Goal: Transaction & Acquisition: Purchase product/service

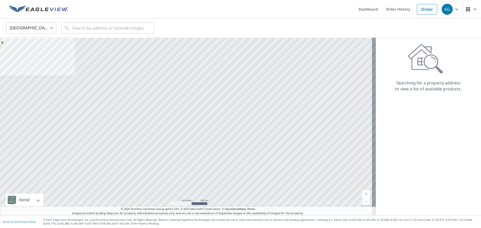
click at [104, 37] on div "United States [GEOGRAPHIC_DATA] ​ ​" at bounding box center [240, 28] width 481 height 20
click at [99, 30] on input "text" at bounding box center [107, 28] width 71 height 14
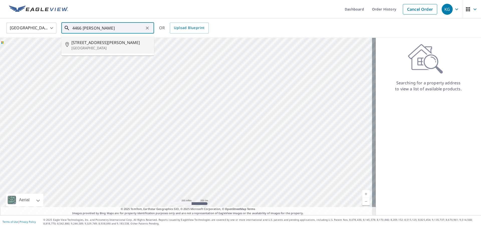
click at [88, 46] on p "[GEOGRAPHIC_DATA]" at bounding box center [110, 48] width 79 height 5
type input "[STREET_ADDRESS][PERSON_NAME]"
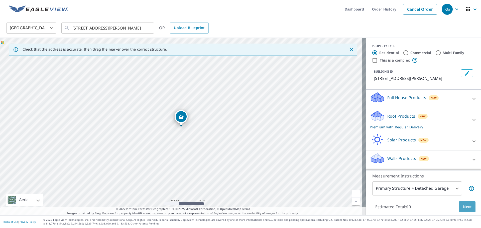
click at [462, 204] on span "Next" at bounding box center [466, 207] width 9 height 6
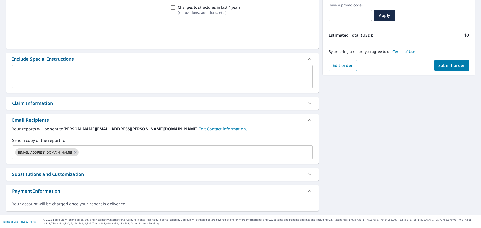
scroll to position [85, 0]
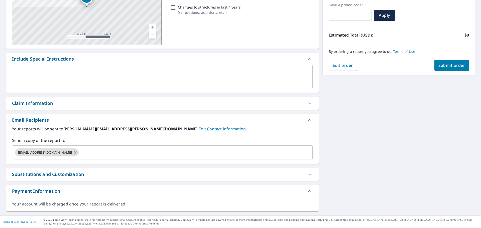
click at [36, 112] on div "[STREET_ADDRESS][PERSON_NAME] Aerial Road A standard road map Aerial A detailed…" at bounding box center [162, 88] width 312 height 246
click at [39, 108] on div "Claim Information" at bounding box center [162, 103] width 312 height 13
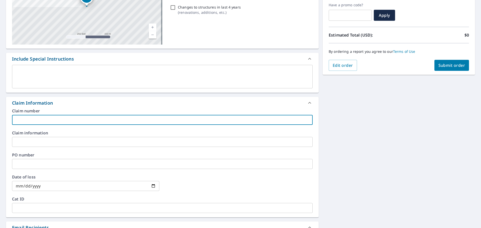
click at [50, 124] on input "text" at bounding box center [162, 120] width 300 height 10
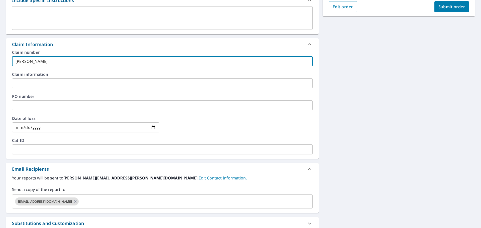
scroll to position [185, 0]
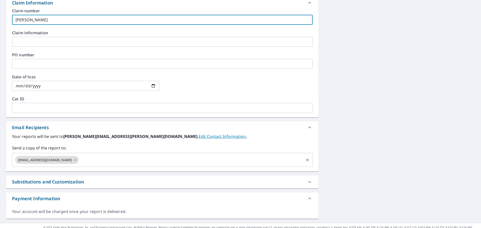
click at [92, 165] on div "[EMAIL_ADDRESS][DOMAIN_NAME] ​" at bounding box center [162, 160] width 300 height 14
type input "[PERSON_NAME]"
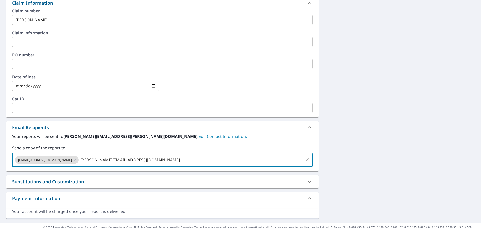
type input "[PERSON_NAME][EMAIL_ADDRESS][DOMAIN_NAME]"
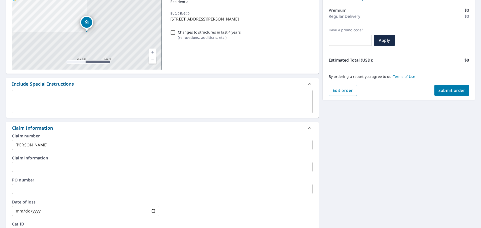
click at [458, 84] on div "By ordering a report you agree to our Terms of Use" at bounding box center [398, 76] width 140 height 17
click at [457, 92] on span "Submit order" at bounding box center [451, 91] width 27 height 6
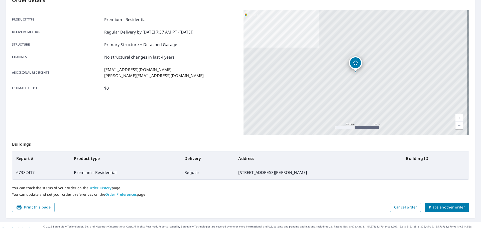
click at [463, 207] on button "Place another order" at bounding box center [446, 207] width 44 height 9
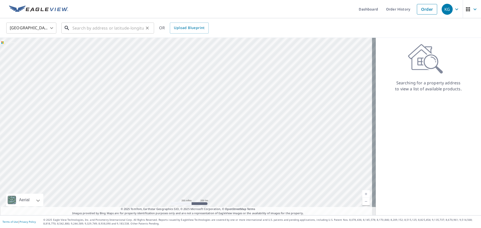
click at [96, 26] on input "text" at bounding box center [107, 28] width 71 height 14
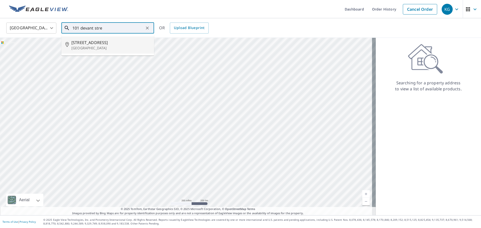
click at [107, 54] on ul "[STREET_ADDRESS]" at bounding box center [107, 45] width 93 height 21
click at [107, 51] on li "[STREET_ADDRESS]" at bounding box center [107, 45] width 93 height 17
type input "[STREET_ADDRESS]"
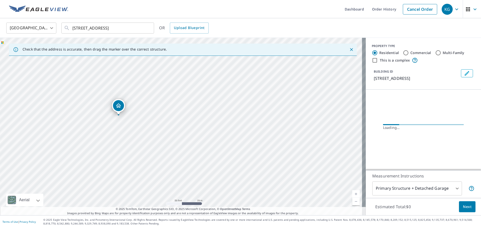
drag, startPoint x: 111, startPoint y: 102, endPoint x: 179, endPoint y: 188, distance: 109.6
click at [179, 188] on div "[STREET_ADDRESS]" at bounding box center [182, 126] width 365 height 177
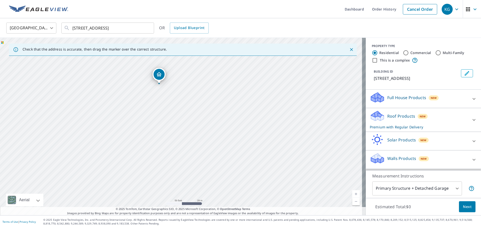
drag, startPoint x: 281, startPoint y: 147, endPoint x: 253, endPoint y: 110, distance: 46.6
click at [253, 110] on div "[STREET_ADDRESS]" at bounding box center [182, 126] width 365 height 177
drag, startPoint x: 210, startPoint y: 104, endPoint x: 215, endPoint y: 130, distance: 26.5
click at [215, 130] on div "[STREET_ADDRESS]" at bounding box center [182, 126] width 365 height 177
drag, startPoint x: 222, startPoint y: 111, endPoint x: 147, endPoint y: 76, distance: 82.5
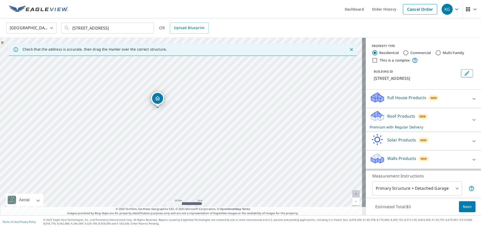
click at [147, 76] on div "[STREET_ADDRESS]" at bounding box center [182, 126] width 365 height 177
drag, startPoint x: 232, startPoint y: 135, endPoint x: 190, endPoint y: 101, distance: 53.4
click at [190, 101] on div "[STREET_ADDRESS]" at bounding box center [182, 126] width 365 height 177
drag, startPoint x: 275, startPoint y: 146, endPoint x: 252, endPoint y: 149, distance: 23.4
click at [252, 149] on div "[STREET_ADDRESS]" at bounding box center [182, 126] width 365 height 177
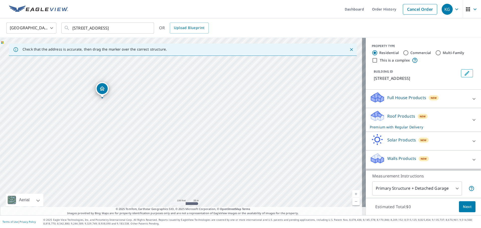
drag, startPoint x: 138, startPoint y: 127, endPoint x: 149, endPoint y: 132, distance: 12.0
click at [149, 132] on div "[STREET_ADDRESS]" at bounding box center [182, 126] width 365 height 177
drag, startPoint x: 118, startPoint y: 126, endPoint x: 118, endPoint y: 143, distance: 17.0
click at [118, 143] on div "[STREET_ADDRESS]" at bounding box center [182, 126] width 365 height 177
drag, startPoint x: 154, startPoint y: 125, endPoint x: 162, endPoint y: 156, distance: 31.6
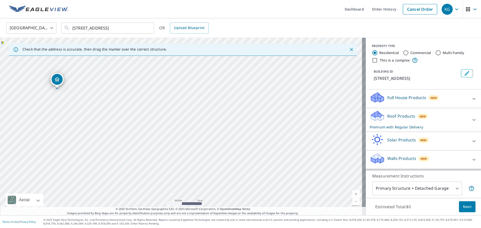
click at [162, 156] on div "[STREET_ADDRESS]" at bounding box center [182, 126] width 365 height 177
click at [150, 26] on button "Clear" at bounding box center [147, 28] width 7 height 7
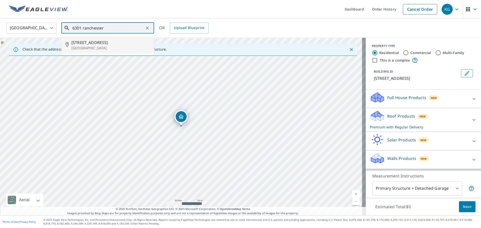
click at [133, 42] on span "[STREET_ADDRESS]" at bounding box center [110, 43] width 79 height 6
type input "[STREET_ADDRESS][PERSON_NAME]"
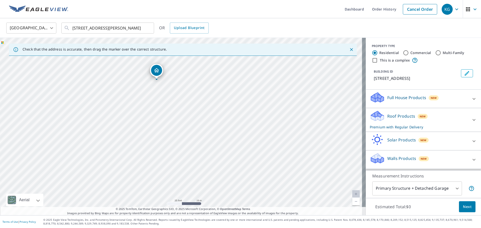
drag, startPoint x: 182, startPoint y: 119, endPoint x: 157, endPoint y: 73, distance: 52.7
click at [417, 48] on div "PROPERTY TYPE" at bounding box center [422, 46] width 103 height 5
click at [417, 52] on label "Commercial" at bounding box center [420, 52] width 21 height 5
click at [408, 52] on input "Commercial" at bounding box center [405, 53] width 6 height 6
radio input "true"
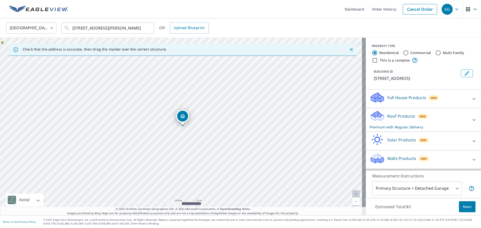
type input "4"
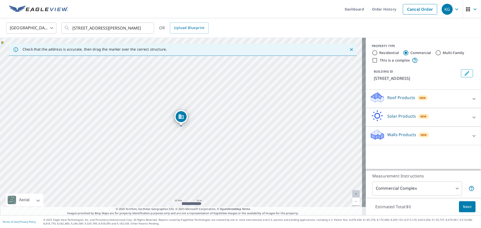
click at [372, 60] on input "This is a complex" at bounding box center [374, 60] width 6 height 6
checkbox input "true"
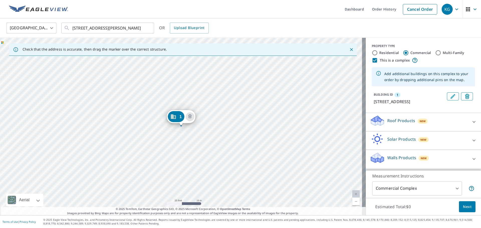
click at [462, 207] on span "Next" at bounding box center [466, 207] width 9 height 6
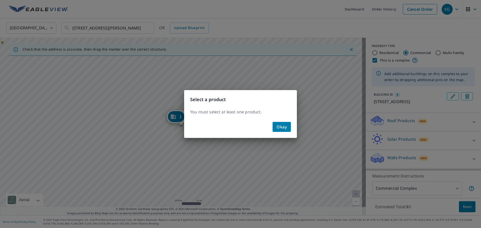
click at [290, 122] on button "Okay" at bounding box center [281, 127] width 18 height 10
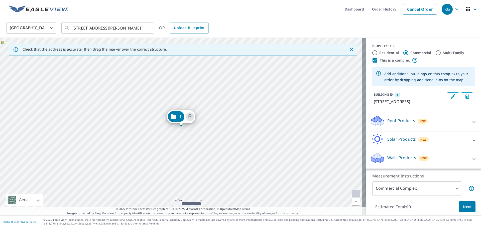
scroll to position [4, 0]
click at [406, 128] on div "Roof Products New" at bounding box center [418, 122] width 98 height 14
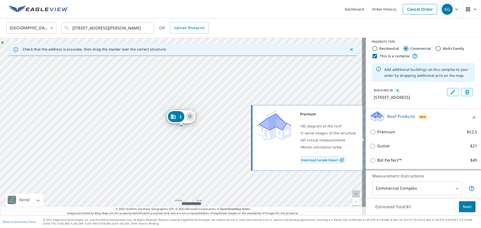
click at [377, 135] on p "Premium" at bounding box center [386, 132] width 18 height 6
click at [377, 135] on input "Premium $52.5" at bounding box center [373, 132] width 8 height 6
checkbox input "true"
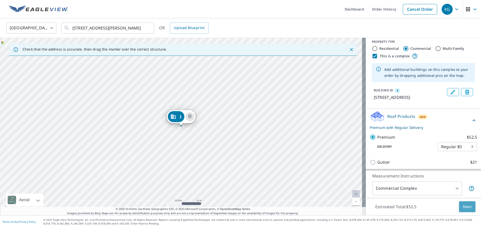
click at [458, 210] on button "Next" at bounding box center [466, 206] width 17 height 11
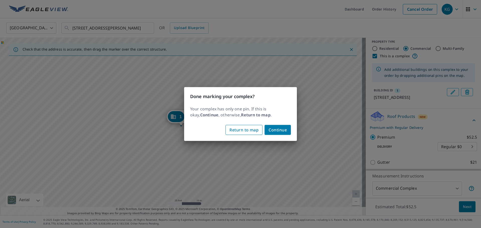
click at [255, 129] on span "Return to map" at bounding box center [243, 129] width 29 height 7
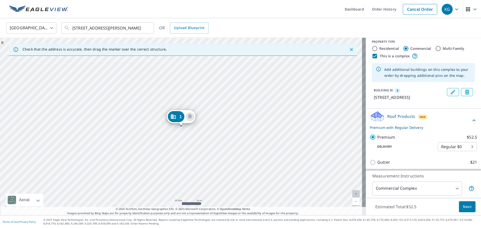
click at [381, 57] on label "This is a complex" at bounding box center [394, 56] width 30 height 5
click at [377, 57] on input "This is a complex" at bounding box center [374, 56] width 6 height 6
checkbox input "false"
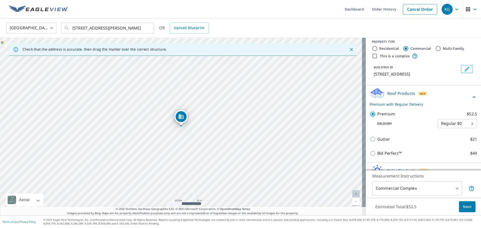
click at [462, 207] on span "Next" at bounding box center [466, 207] width 9 height 6
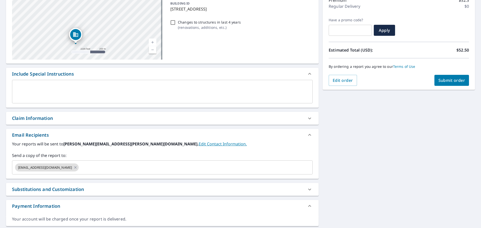
scroll to position [75, 0]
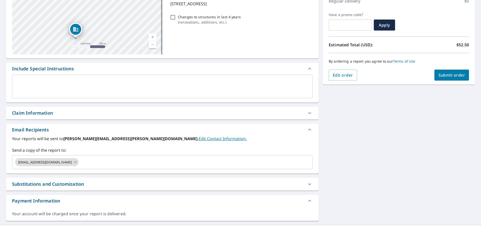
click at [40, 115] on div "Claim Information" at bounding box center [32, 113] width 41 height 7
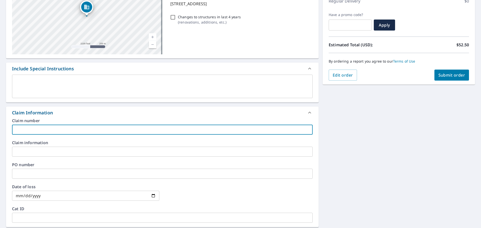
click at [52, 130] on input "text" at bounding box center [162, 130] width 300 height 10
type input "[PERSON_NAME]-vs"
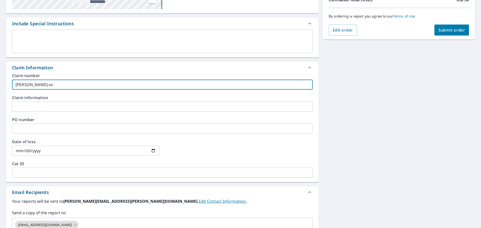
scroll to position [192, 0]
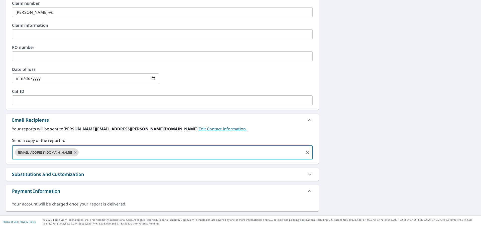
click at [89, 152] on input "text" at bounding box center [190, 153] width 223 height 10
type input "[PERSON_NAME][EMAIL_ADDRESS][PERSON_NAME][DOMAIN_NAME]"
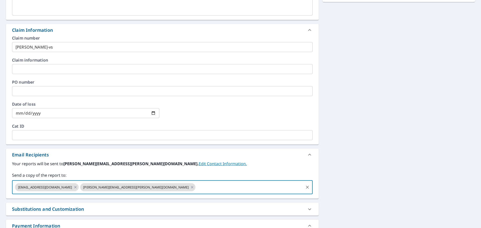
scroll to position [92, 0]
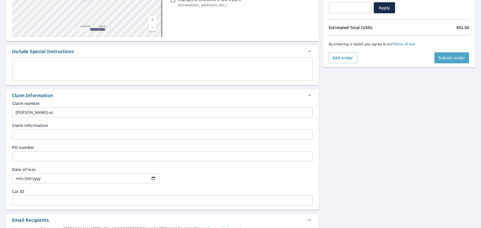
click at [438, 57] on span "Submit order" at bounding box center [451, 58] width 27 height 6
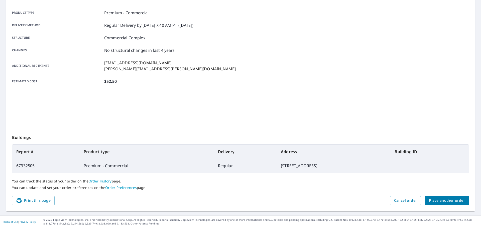
scroll to position [67, 0]
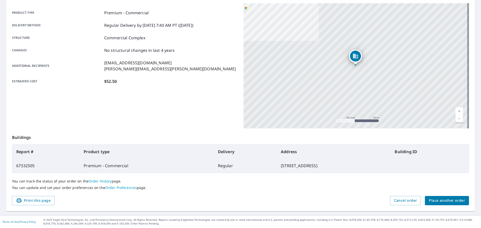
click at [425, 200] on button "Place another order" at bounding box center [446, 200] width 44 height 9
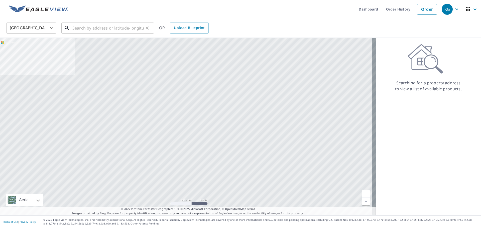
click at [102, 26] on input "text" at bounding box center [107, 28] width 71 height 14
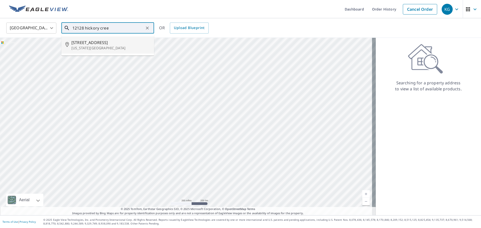
click at [110, 43] on span "[STREET_ADDRESS]" at bounding box center [110, 43] width 79 height 6
type input "[STREET_ADDRESS][US_STATE]"
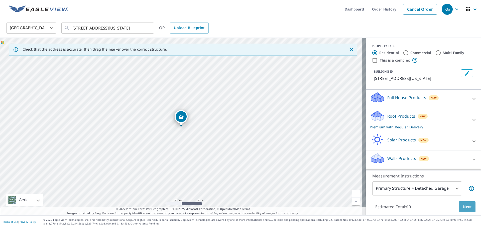
click at [462, 206] on span "Next" at bounding box center [466, 207] width 9 height 6
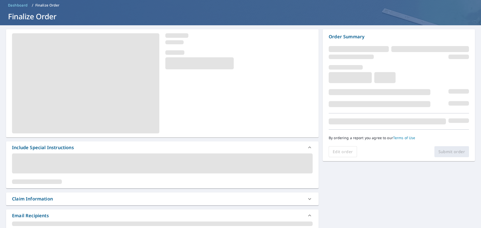
scroll to position [75, 0]
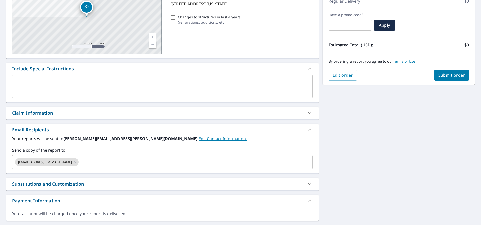
click at [74, 116] on div "Claim Information" at bounding box center [157, 113] width 291 height 7
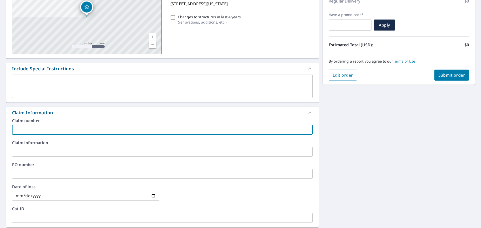
click at [74, 130] on input "text" at bounding box center [162, 130] width 300 height 10
type input "[PERSON_NAME]-vs"
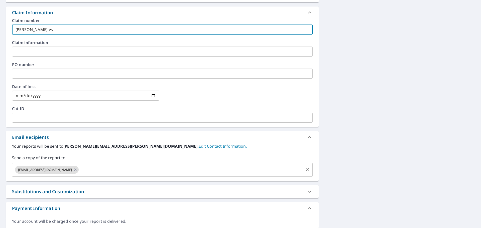
click at [82, 168] on input "text" at bounding box center [190, 170] width 223 height 10
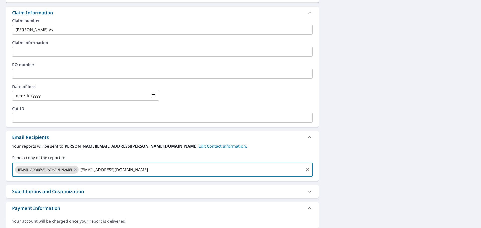
type input "[EMAIL_ADDRESS][DOMAIN_NAME]"
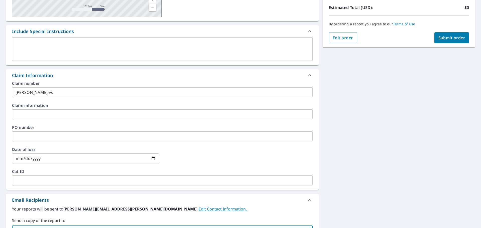
scroll to position [50, 0]
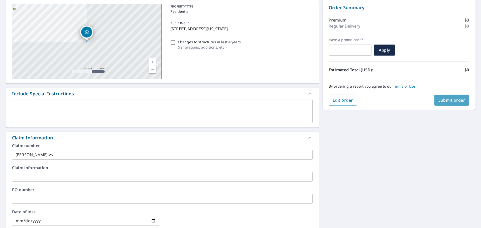
click at [455, 104] on button "Submit order" at bounding box center [451, 100] width 35 height 11
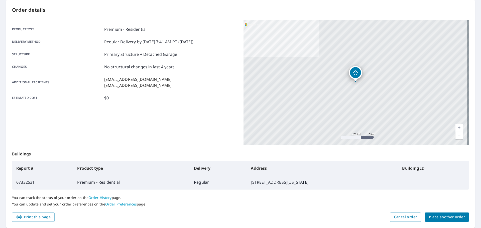
click at [449, 213] on button "Place another order" at bounding box center [446, 216] width 44 height 9
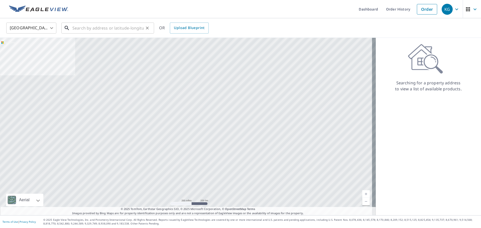
click at [100, 24] on input "text" at bounding box center [107, 28] width 71 height 14
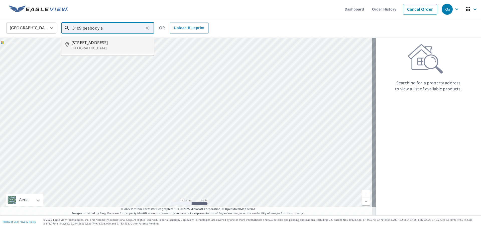
click at [98, 39] on li "[STREET_ADDRESS]" at bounding box center [107, 45] width 93 height 17
type input "[STREET_ADDRESS]"
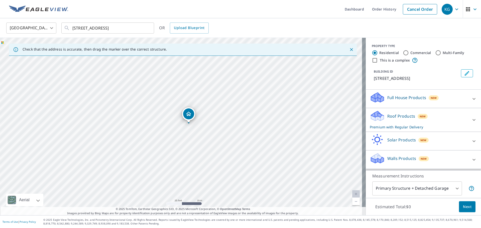
click at [452, 207] on div "Estimated Total: $0 Next" at bounding box center [422, 207] width 115 height 18
click at [458, 207] on button "Next" at bounding box center [466, 206] width 17 height 11
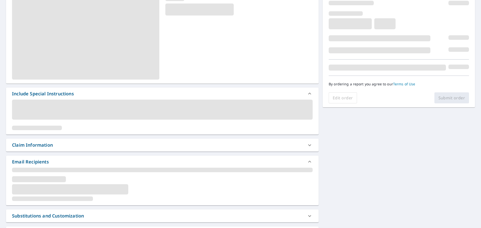
scroll to position [75, 0]
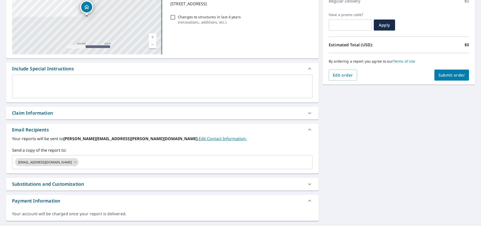
drag, startPoint x: 73, startPoint y: 118, endPoint x: 75, endPoint y: 116, distance: 2.7
click at [74, 118] on div "Claim Information" at bounding box center [162, 113] width 312 height 13
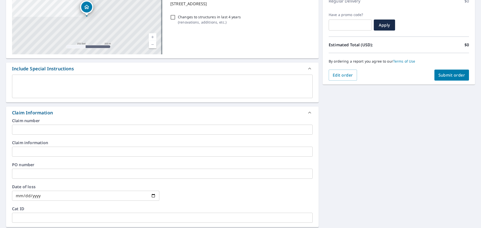
click at [82, 132] on input "text" at bounding box center [162, 130] width 300 height 10
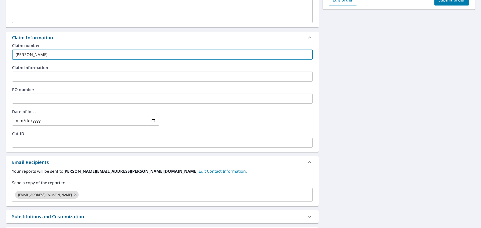
scroll to position [192, 0]
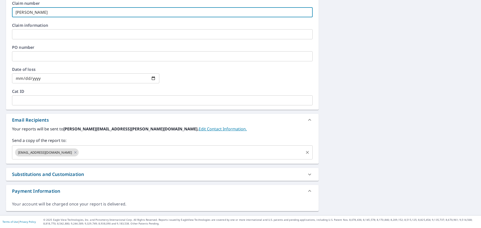
type input "[PERSON_NAME]"
click at [123, 155] on input "text" at bounding box center [190, 153] width 223 height 10
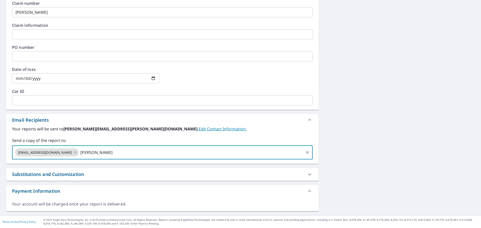
type input "[PERSON_NAME]"
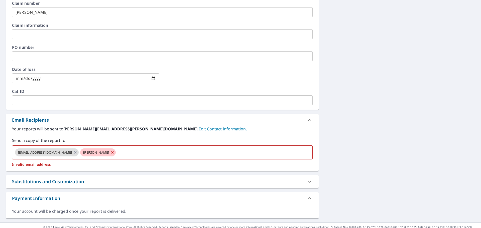
click at [100, 144] on div "Send a copy of the report to: [EMAIL_ADDRESS][DOMAIN_NAME] [PERSON_NAME] Invali…" at bounding box center [162, 151] width 300 height 29
click at [116, 151] on input "text" at bounding box center [209, 153] width 186 height 10
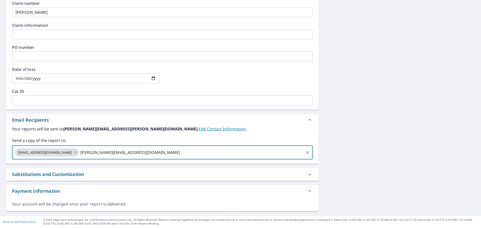
type input "[PERSON_NAME][EMAIL_ADDRESS][DOMAIN_NAME]"
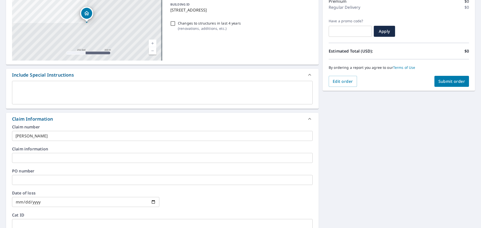
scroll to position [67, 0]
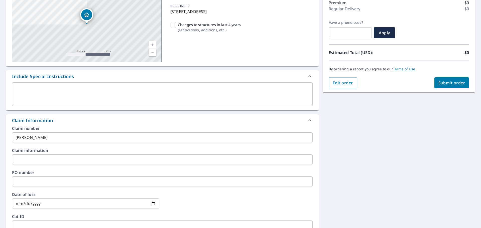
click at [440, 83] on span "Submit order" at bounding box center [451, 83] width 27 height 6
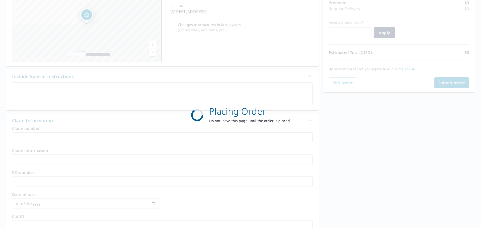
scroll to position [67, 0]
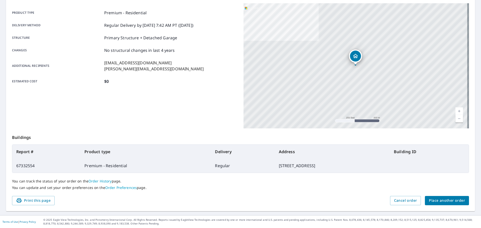
click at [444, 202] on span "Place another order" at bounding box center [446, 200] width 36 height 6
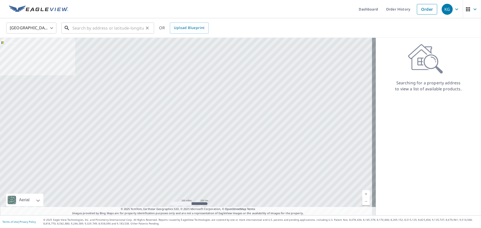
click at [118, 23] on input "text" at bounding box center [107, 28] width 71 height 14
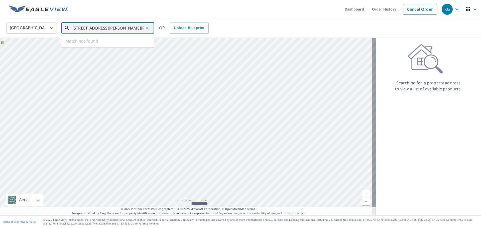
type input "[STREET_ADDRESS][PERSON_NAME][PERSON_NAME]"
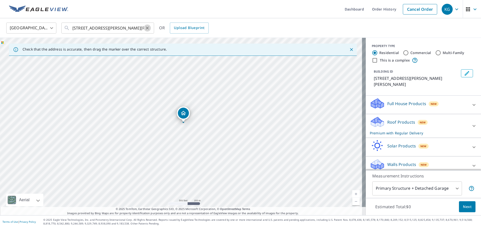
click at [147, 26] on icon "Clear" at bounding box center [147, 28] width 5 height 5
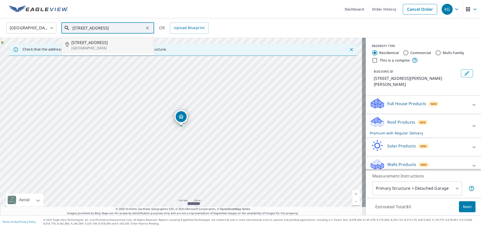
click at [119, 45] on span "[STREET_ADDRESS]" at bounding box center [110, 43] width 79 height 6
type input "[STREET_ADDRESS]"
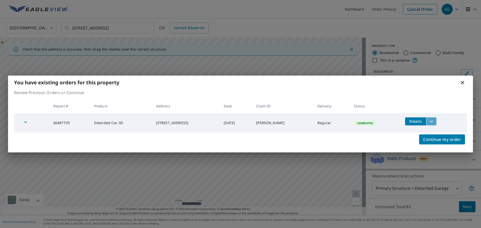
click at [428, 123] on icon "filesDropdownBtn-66487729" at bounding box center [431, 121] width 6 height 6
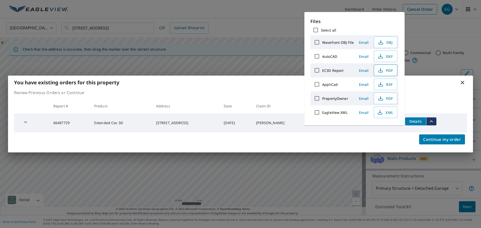
click at [385, 71] on span "PDF" at bounding box center [385, 70] width 16 height 6
click at [464, 86] on div "You have existing orders for this property" at bounding box center [240, 83] width 465 height 14
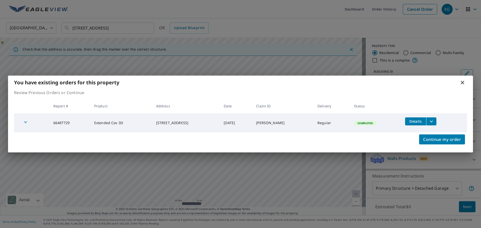
click at [464, 83] on icon at bounding box center [462, 83] width 6 height 6
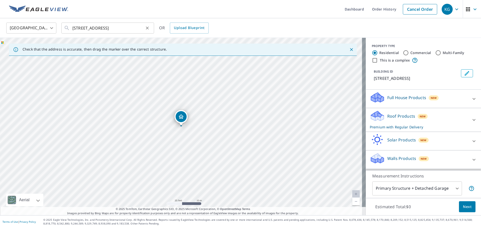
click at [148, 27] on icon "Clear" at bounding box center [147, 28] width 3 height 3
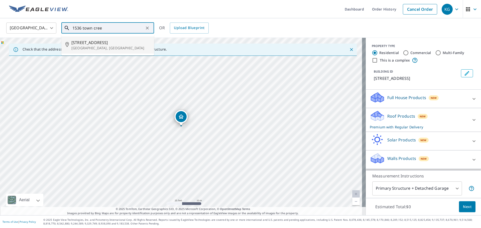
click at [124, 47] on p "[GEOGRAPHIC_DATA], [GEOGRAPHIC_DATA]" at bounding box center [110, 48] width 79 height 5
type input "[STREET_ADDRESS]"
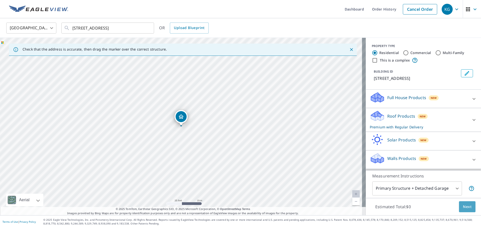
click at [468, 209] on button "Next" at bounding box center [466, 206] width 17 height 11
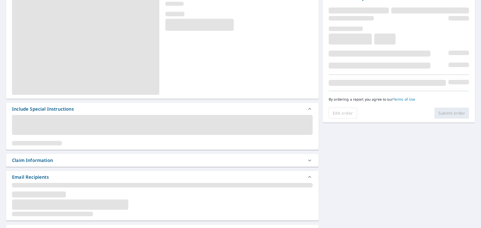
scroll to position [75, 0]
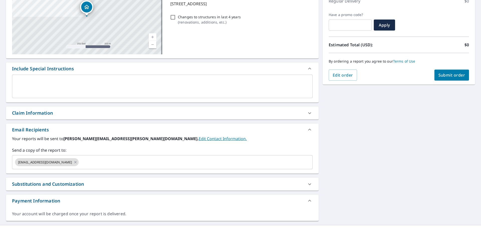
click at [64, 118] on div "Claim Information" at bounding box center [162, 113] width 312 height 13
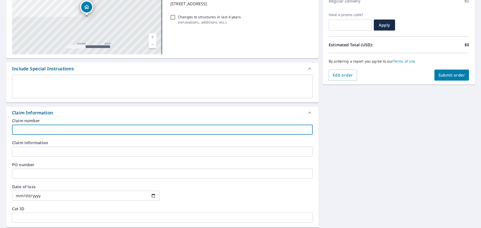
click at [67, 128] on input "text" at bounding box center [162, 130] width 300 height 10
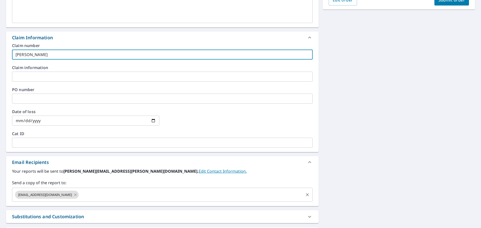
type input "[PERSON_NAME]"
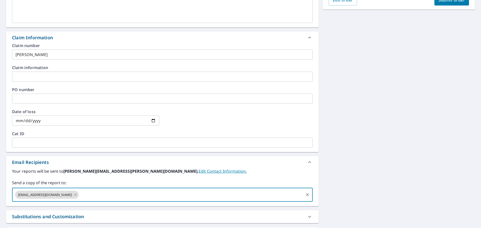
click at [83, 192] on input "text" at bounding box center [190, 195] width 223 height 10
type input "[PERSON_NAME][EMAIL_ADDRESS][PERSON_NAME][DOMAIN_NAME]"
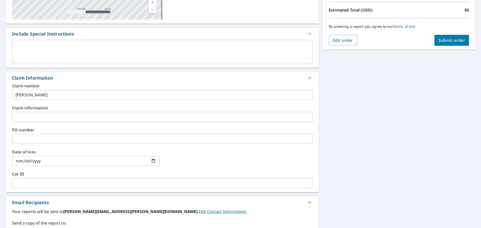
scroll to position [50, 0]
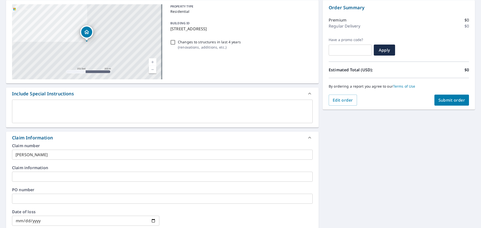
click at [446, 96] on button "Submit order" at bounding box center [451, 100] width 35 height 11
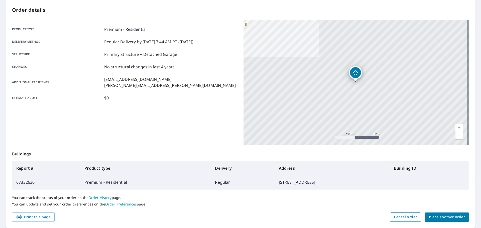
click at [401, 213] on button "Cancel order" at bounding box center [405, 216] width 31 height 9
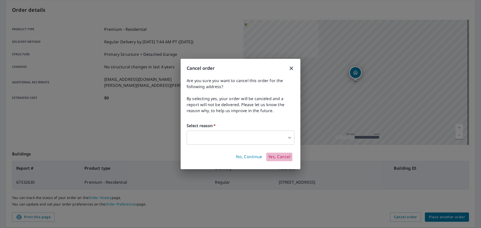
click at [281, 153] on button "Yes, Cancel" at bounding box center [279, 157] width 26 height 9
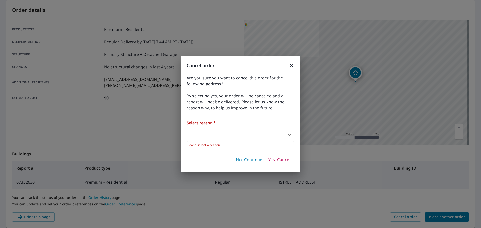
click at [247, 129] on body "KG KG Dashboard Order History Order KG Order Submitted Order details Product ty…" at bounding box center [240, 114] width 481 height 228
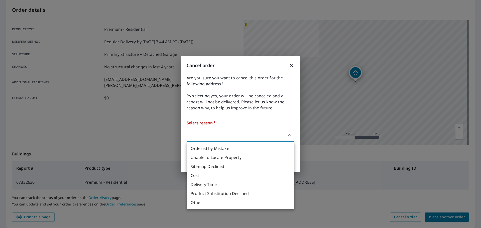
click at [225, 147] on li "Ordered by Mistake" at bounding box center [240, 148] width 108 height 9
type input "30"
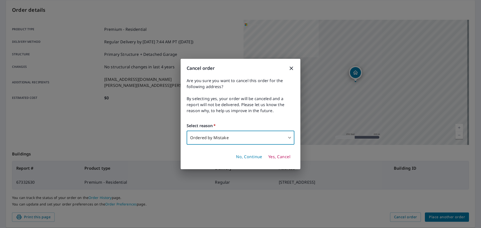
click at [278, 157] on span "Yes, Cancel" at bounding box center [279, 157] width 22 height 6
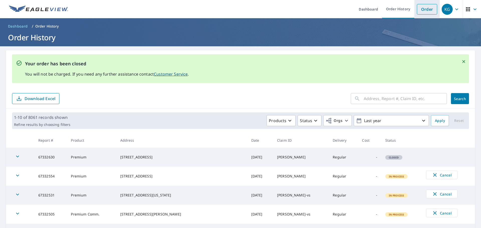
click at [414, 7] on li "Order" at bounding box center [426, 9] width 25 height 18
click at [422, 8] on link "Order" at bounding box center [426, 9] width 20 height 11
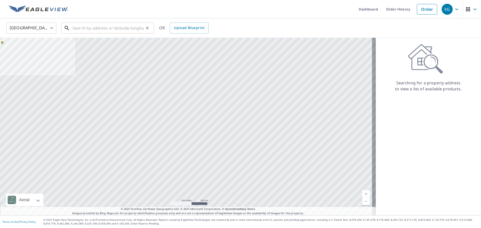
click at [138, 30] on input "text" at bounding box center [107, 28] width 71 height 14
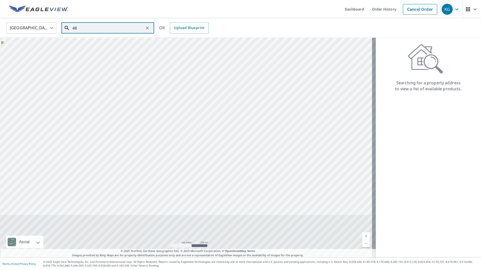
drag, startPoint x: 105, startPoint y: 24, endPoint x: 67, endPoint y: 28, distance: 38.8
click at [67, 28] on div "48 ​" at bounding box center [107, 28] width 93 height 11
click at [85, 32] on input "48" at bounding box center [107, 28] width 71 height 14
click at [84, 31] on input "48" at bounding box center [107, 28] width 71 height 14
click at [95, 51] on li "[STREET_ADDRESS]" at bounding box center [107, 45] width 93 height 17
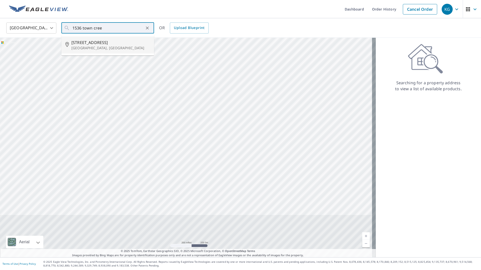
type input "[STREET_ADDRESS]"
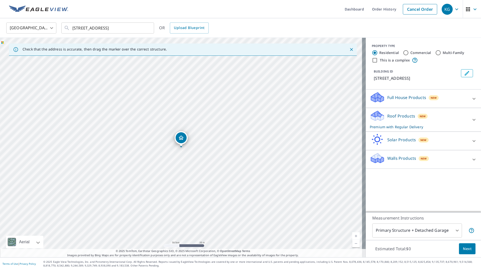
click at [462, 228] on span "Next" at bounding box center [466, 249] width 9 height 6
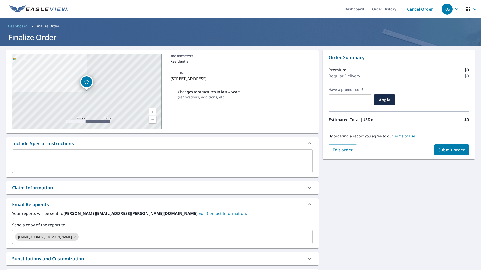
click at [173, 186] on div "Claim Information" at bounding box center [157, 188] width 291 height 7
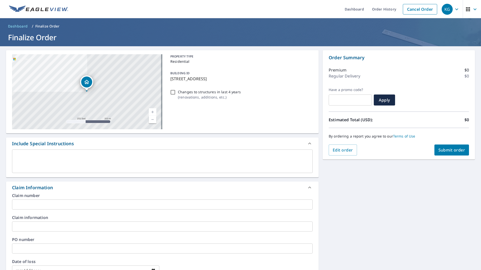
click at [139, 208] on input "text" at bounding box center [162, 205] width 300 height 10
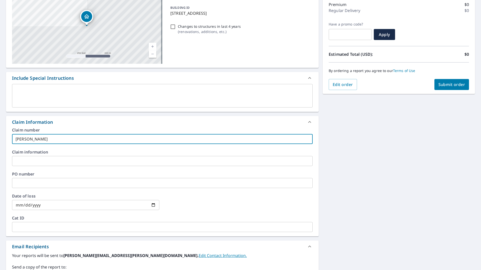
scroll to position [125, 0]
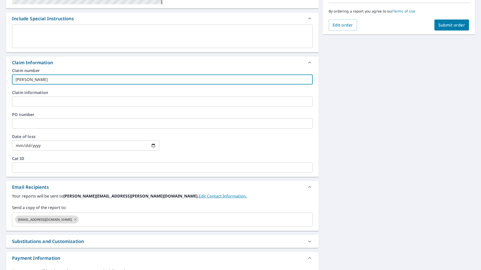
type input "[PERSON_NAME]"
click at [123, 212] on div "Send a copy of the report to: [EMAIL_ADDRESS][DOMAIN_NAME] ​" at bounding box center [162, 216] width 300 height 22
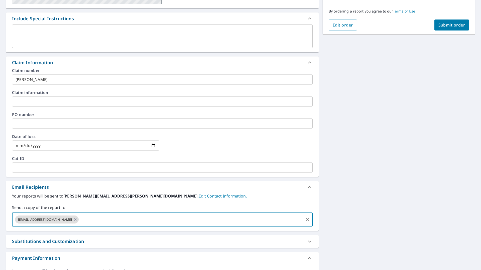
click at [122, 218] on input "text" at bounding box center [190, 220] width 223 height 10
type input "[PERSON_NAME][EMAIL_ADDRESS][PERSON_NAME][DOMAIN_NAME]"
click at [391, 162] on div "[STREET_ADDRESS] Aerial Road A standard road map Aerial A detailed look from ab…" at bounding box center [240, 101] width 481 height 361
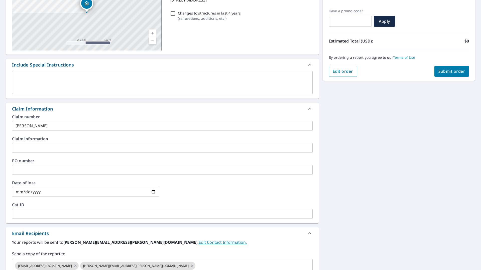
scroll to position [25, 0]
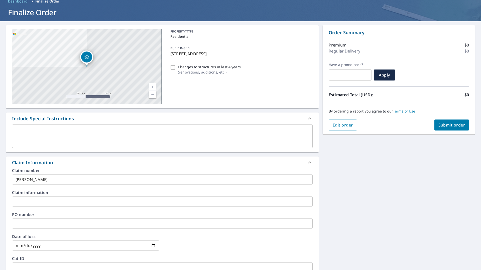
click at [462, 127] on button "Submit order" at bounding box center [451, 125] width 35 height 11
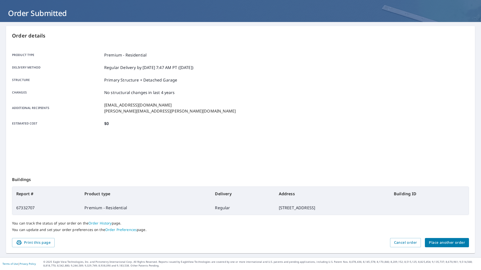
scroll to position [24, 0]
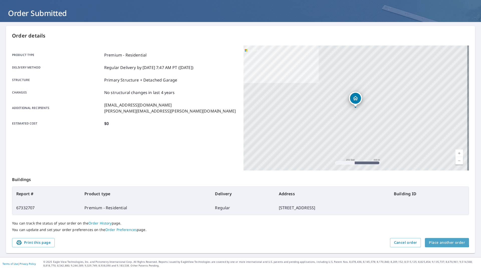
click at [433, 228] on button "Place another order" at bounding box center [446, 242] width 44 height 9
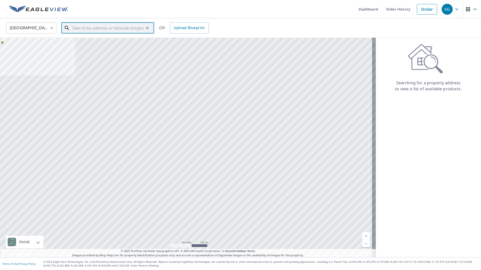
click at [114, 31] on input "text" at bounding box center [107, 28] width 71 height 14
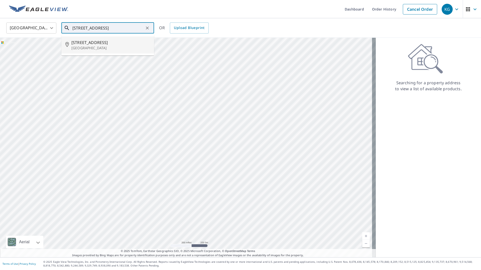
click at [101, 48] on p "[GEOGRAPHIC_DATA]" at bounding box center [110, 48] width 79 height 5
type input "[STREET_ADDRESS]"
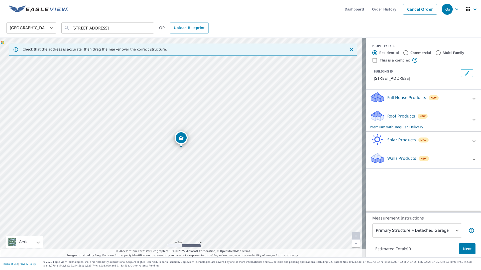
click at [465, 228] on span "Next" at bounding box center [466, 249] width 9 height 6
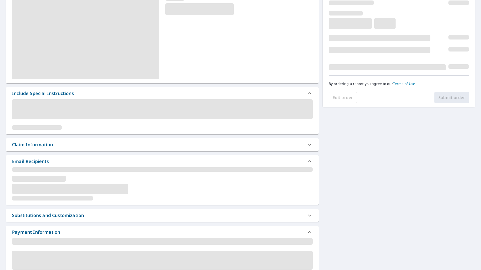
scroll to position [43, 0]
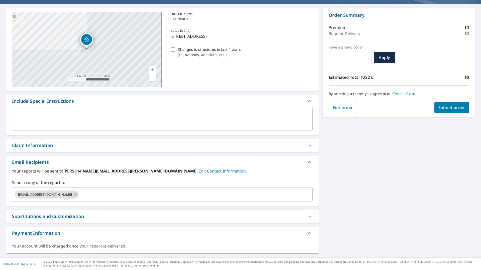
click at [58, 143] on div "Claim Information" at bounding box center [157, 145] width 291 height 7
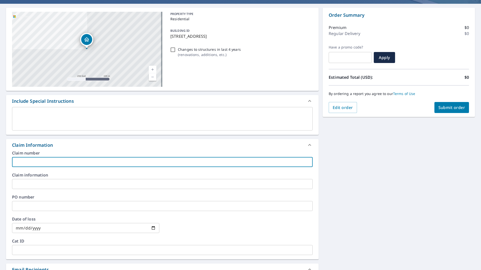
click at [59, 158] on input "text" at bounding box center [162, 162] width 300 height 10
type input "[PERSON_NAME]"
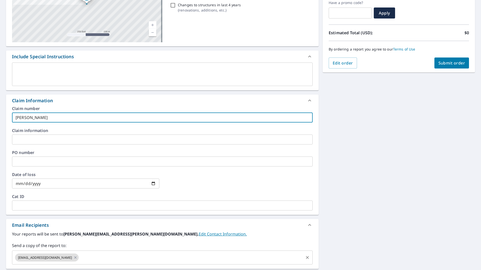
scroll to position [143, 0]
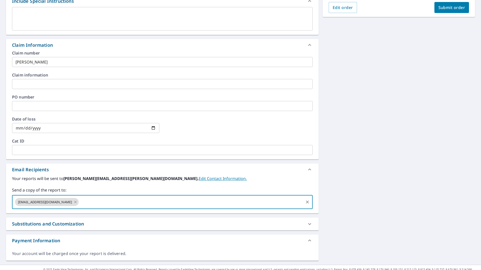
click at [101, 206] on input "text" at bounding box center [190, 202] width 223 height 10
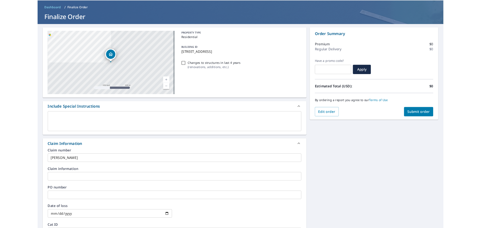
scroll to position [18, 0]
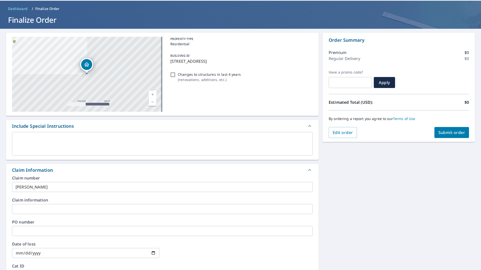
type input "[PERSON_NAME][EMAIL_ADDRESS][PERSON_NAME][DOMAIN_NAME]"
click at [405, 177] on div "[STREET_ADDRESS] Aerial Road A standard road map Aerial A detailed look from ab…" at bounding box center [240, 209] width 481 height 361
click at [434, 126] on div "By ordering a report you agree to our Terms of Use" at bounding box center [398, 119] width 140 height 17
click at [436, 130] on button "Submit order" at bounding box center [451, 132] width 35 height 11
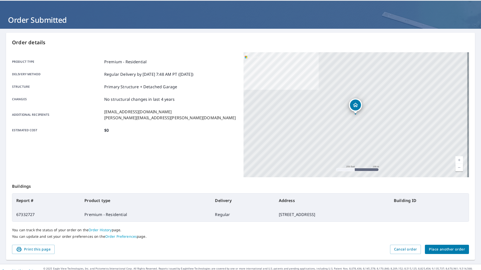
click at [198, 63] on div "Product type Premium - Residential" at bounding box center [124, 62] width 225 height 6
